Goal: Task Accomplishment & Management: Manage account settings

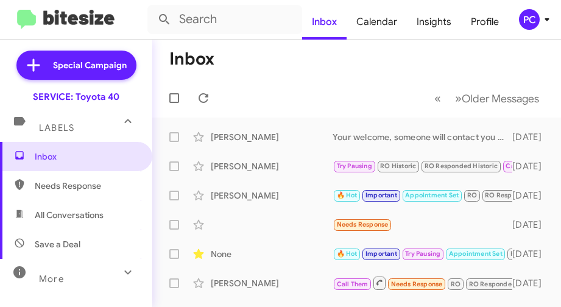
click at [44, 179] on span "Needs Response" at bounding box center [76, 185] width 152 height 29
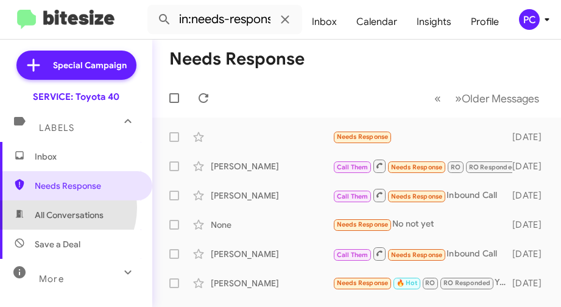
click at [57, 208] on span "All Conversations" at bounding box center [76, 215] width 152 height 29
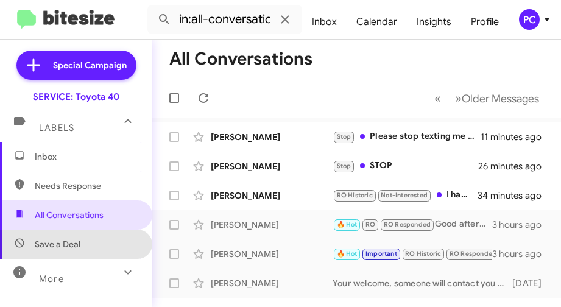
click at [86, 244] on span "Save a Deal" at bounding box center [76, 244] width 152 height 29
type input "in:not-interested"
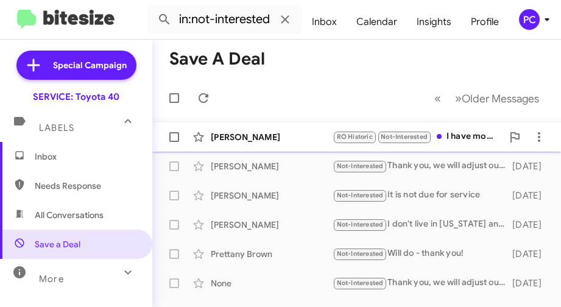
click at [247, 139] on div "[PERSON_NAME]" at bounding box center [272, 137] width 122 height 12
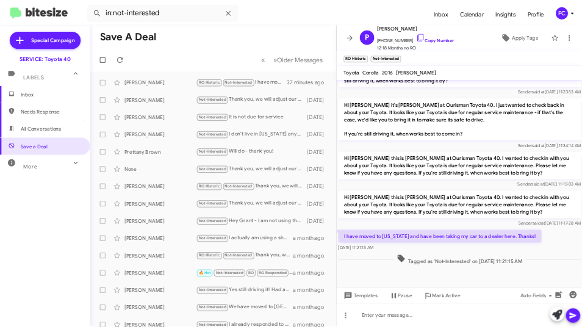
scroll to position [1056, 0]
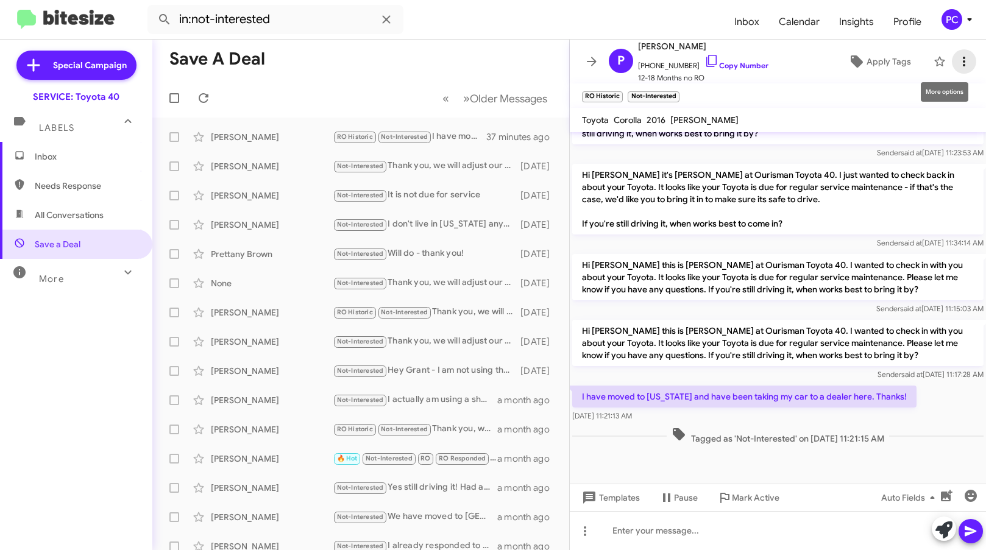
click at [561, 62] on icon at bounding box center [964, 61] width 15 height 15
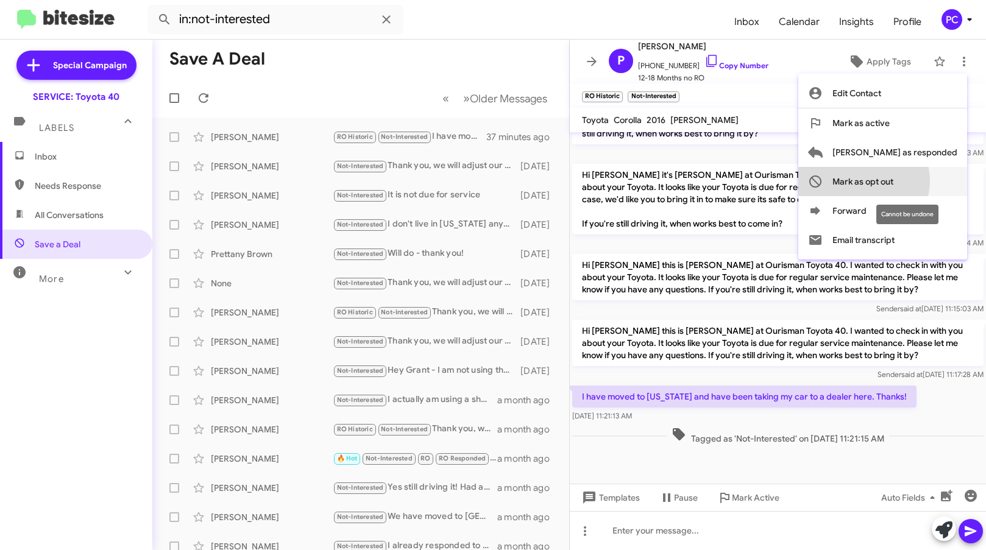
click at [561, 181] on span "Mark as opt out" at bounding box center [863, 181] width 61 height 29
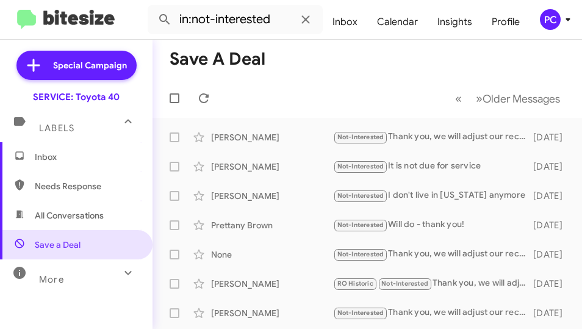
click at [303, 99] on mat-toolbar-row "« Previous » Next Older Messages" at bounding box center [366, 98] width 429 height 39
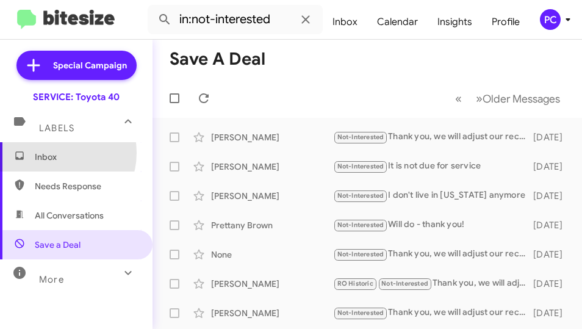
click at [54, 152] on span "Inbox" at bounding box center [87, 157] width 104 height 12
